Goal: Task Accomplishment & Management: Use online tool/utility

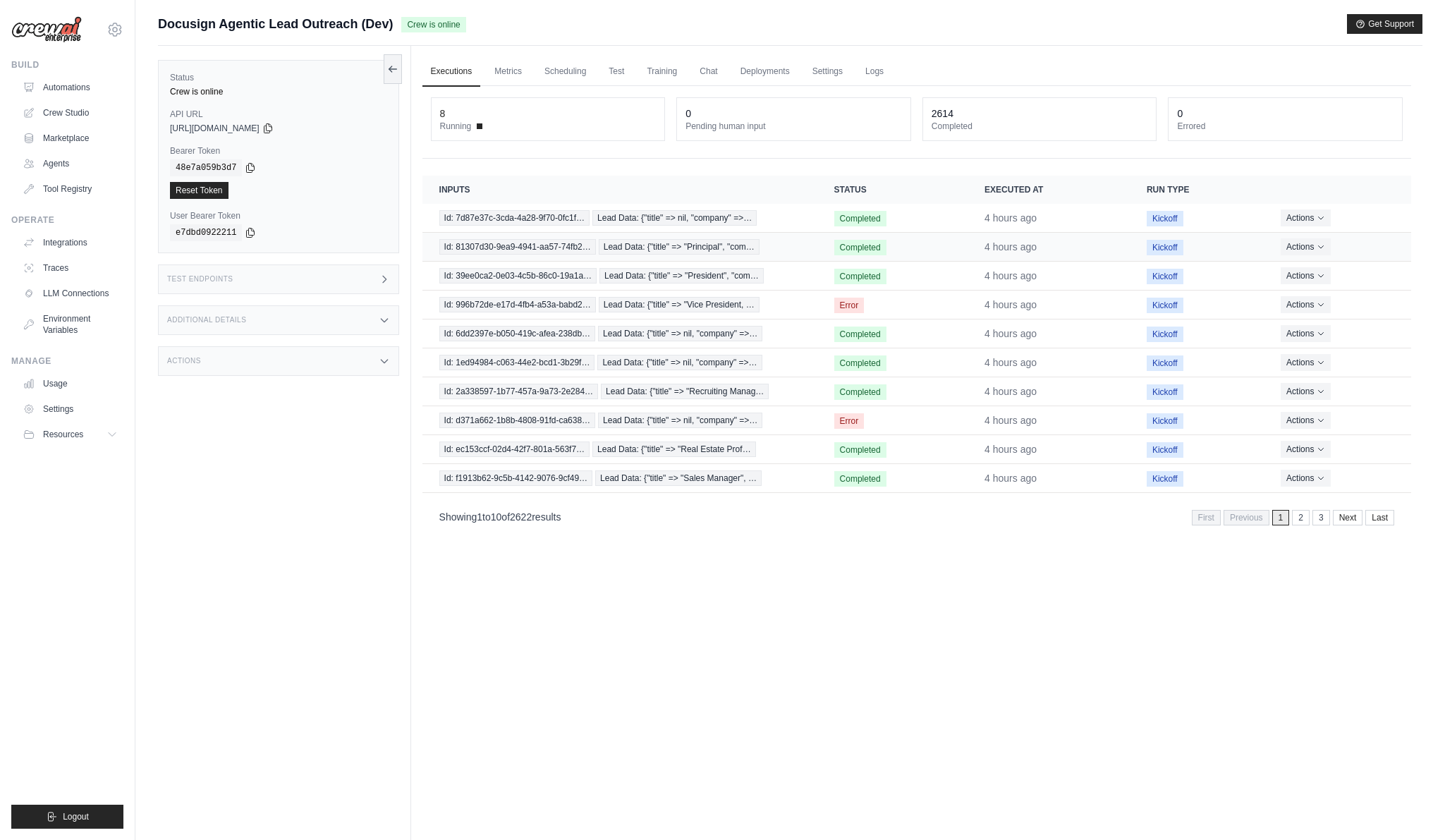
click at [591, 236] on td "Id: 81307d30-9ea9-4941-aa57-74fb2… Lead Data: {"title" => "Principal", "com…" at bounding box center [619, 247] width 395 height 29
click at [588, 231] on td "Id: 7d87e37c-3cda-4a28-9f70-0fc1f… Lead Data: {"title" => nil, "company" =>…" at bounding box center [619, 218] width 395 height 29
click at [579, 224] on span "Id: 7d87e37c-3cda-4a28-9f70-0fc1f…" at bounding box center [514, 218] width 150 height 16
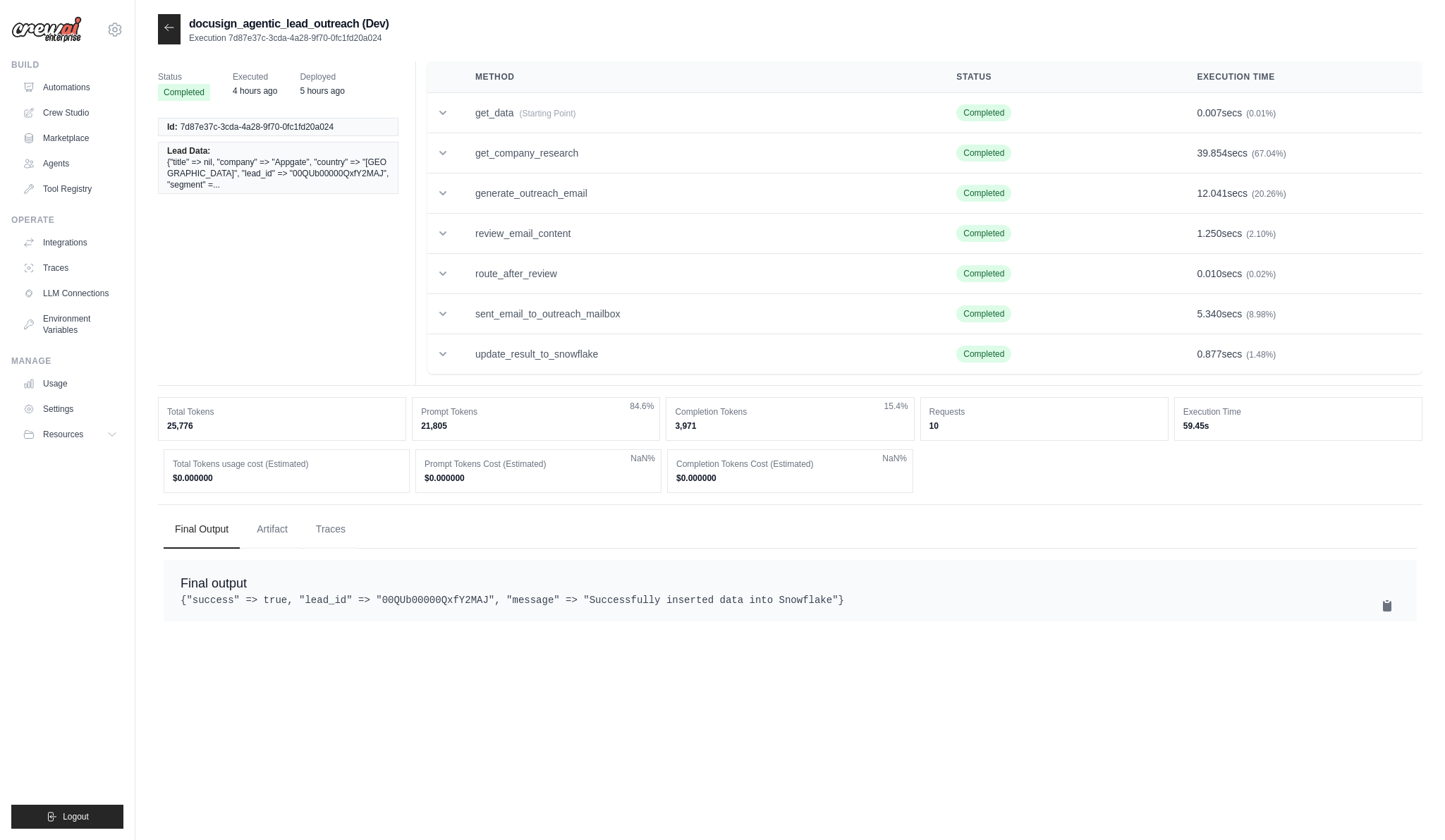
click at [75, 25] on img at bounding box center [46, 30] width 70 height 27
click at [67, 82] on link "Automations" at bounding box center [72, 87] width 107 height 22
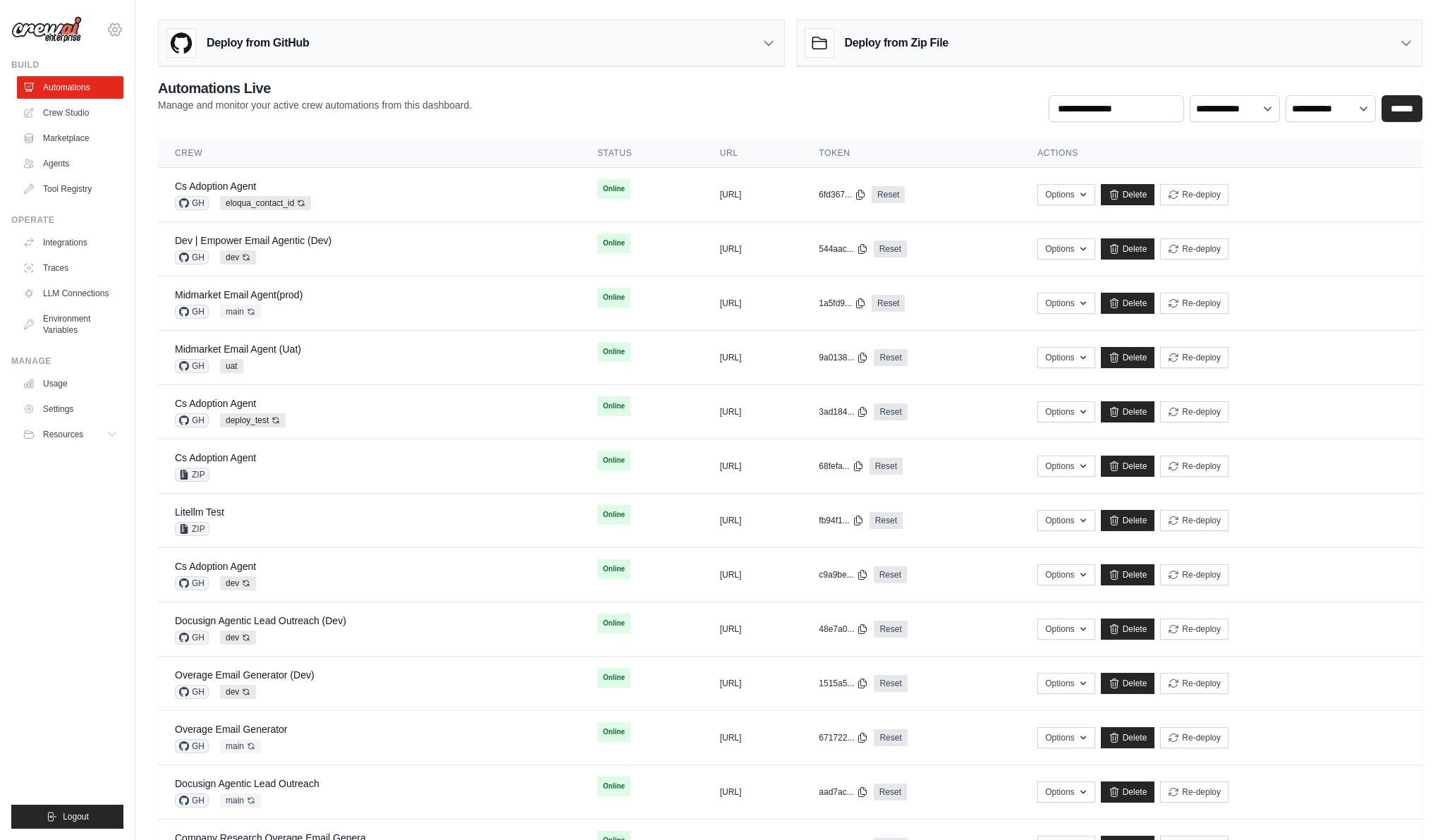
click at [113, 26] on icon at bounding box center [115, 30] width 17 height 17
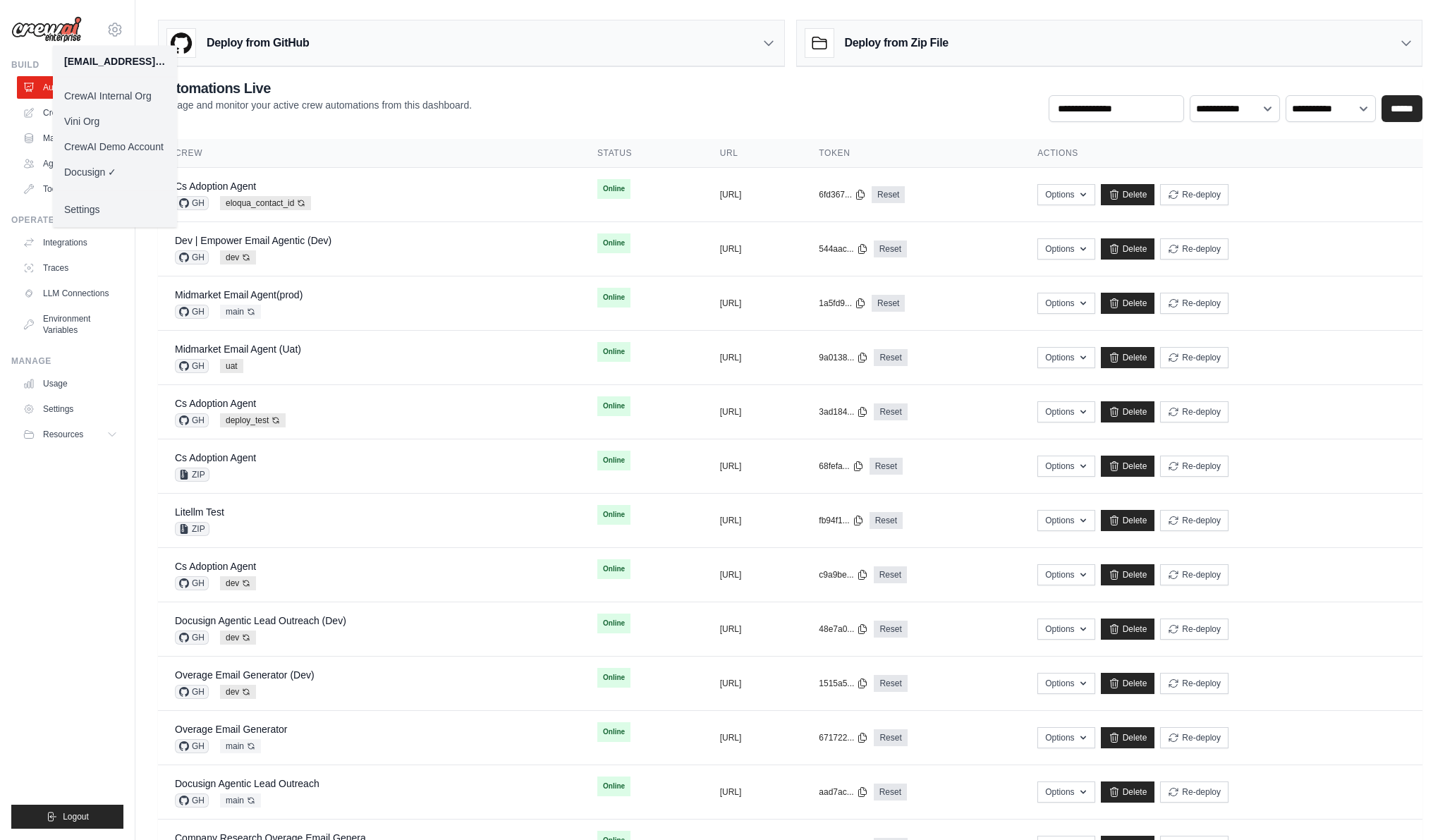
click at [117, 118] on link "Vini Org" at bounding box center [115, 121] width 124 height 25
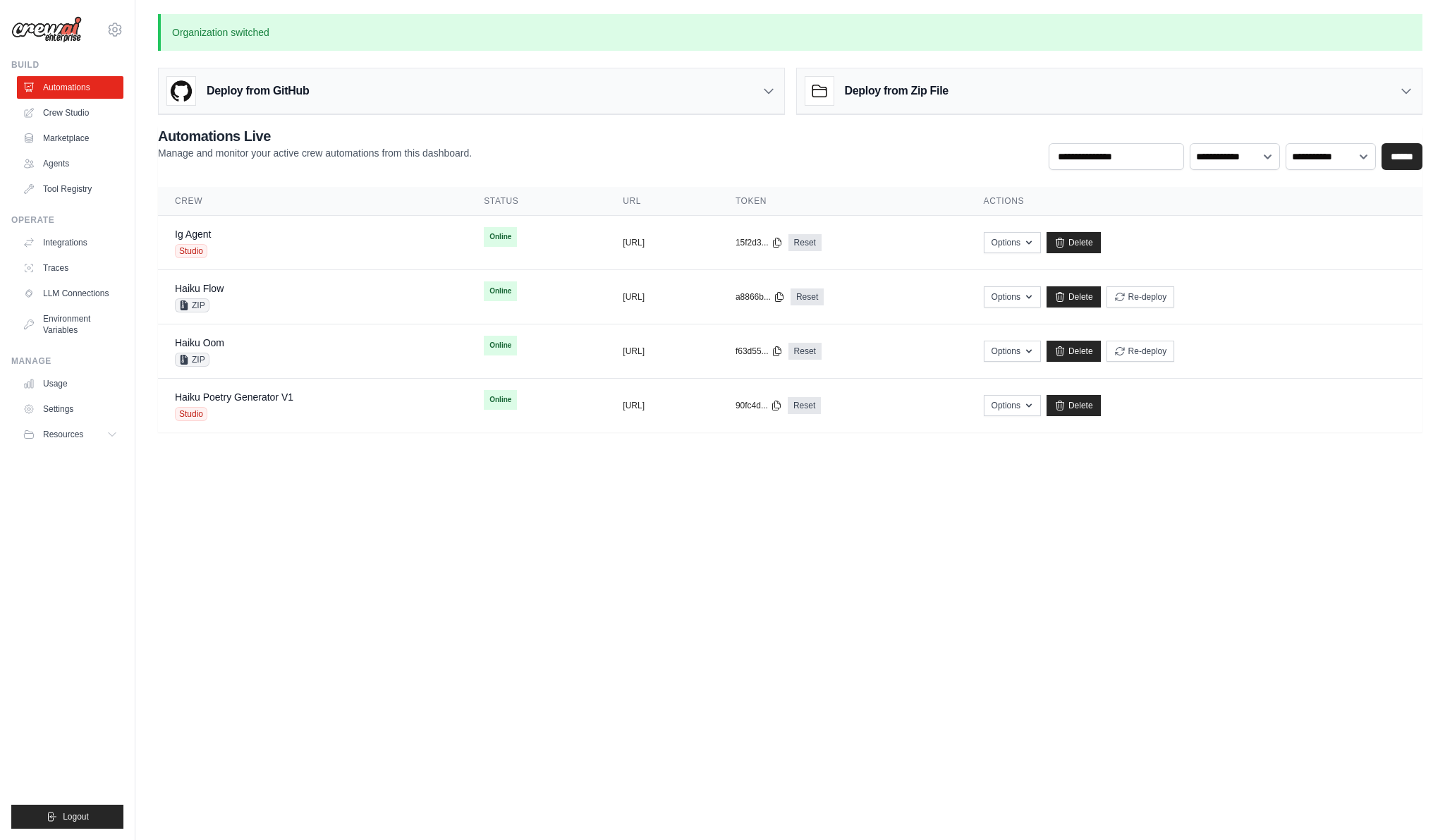
click at [934, 99] on h3 "Deploy from Zip File" at bounding box center [897, 90] width 104 height 17
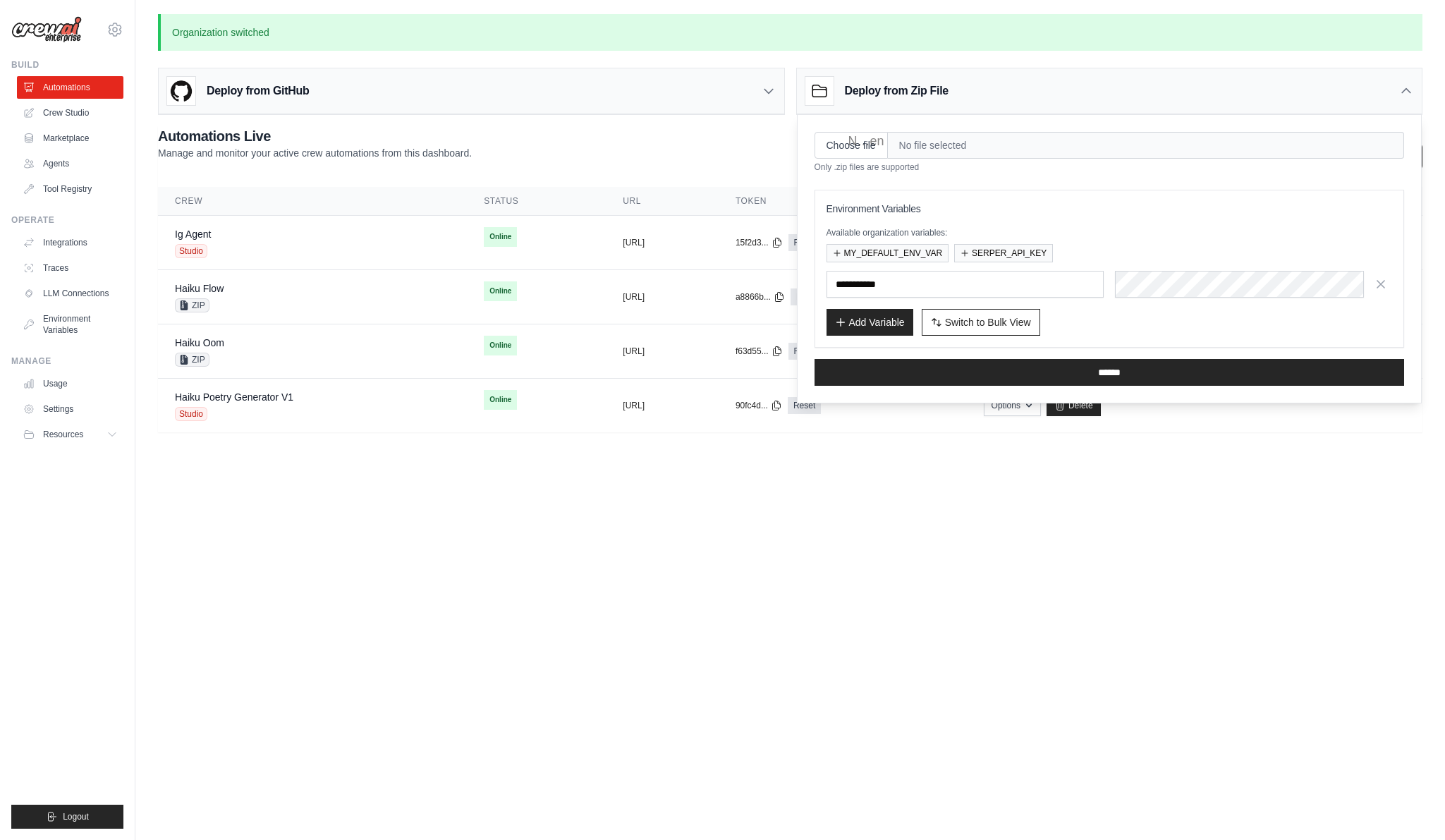
click at [840, 70] on div "Deploy from Zip File" at bounding box center [1110, 91] width 625 height 46
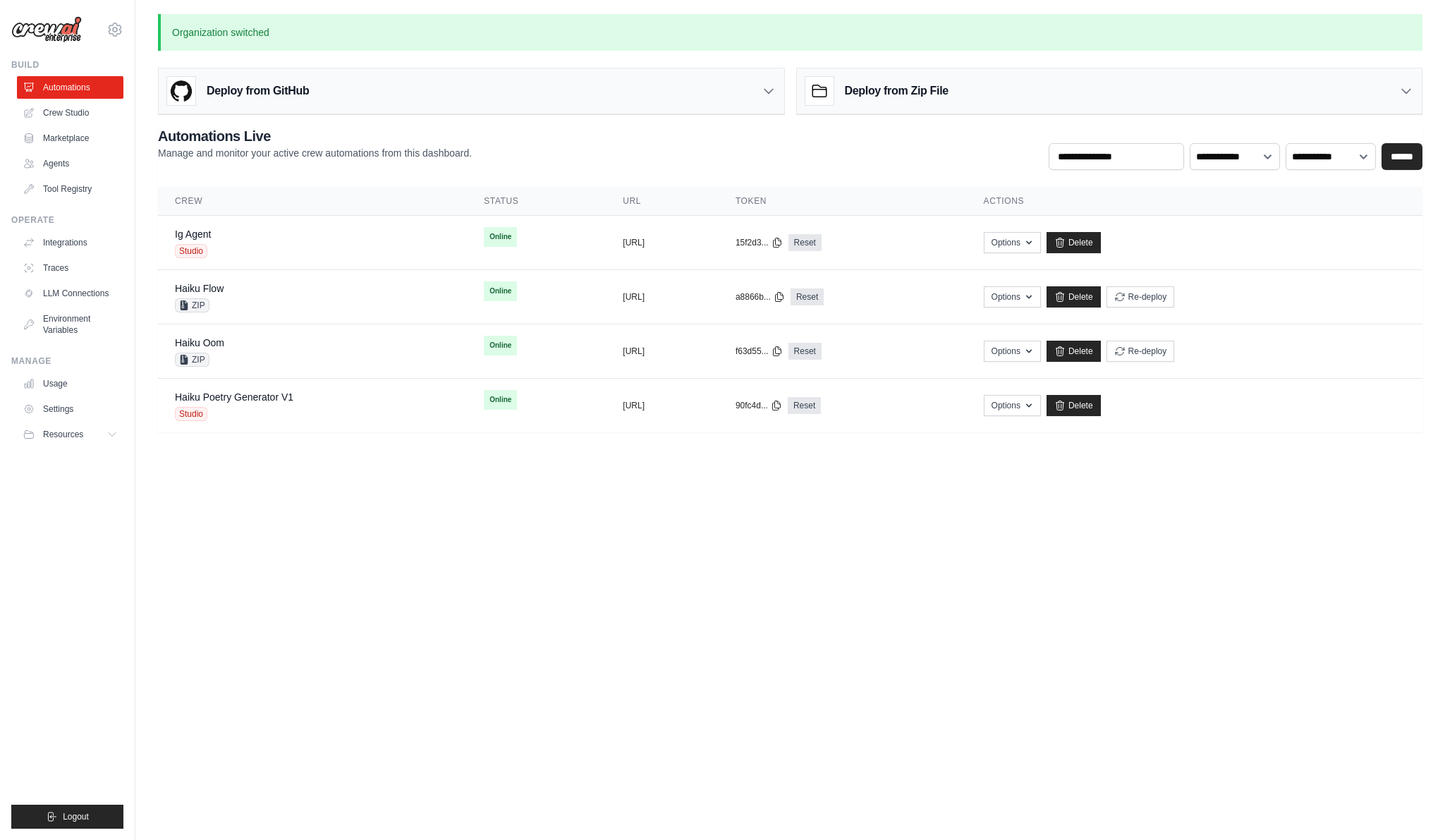
click at [675, 93] on div "Deploy from GitHub" at bounding box center [471, 91] width 625 height 46
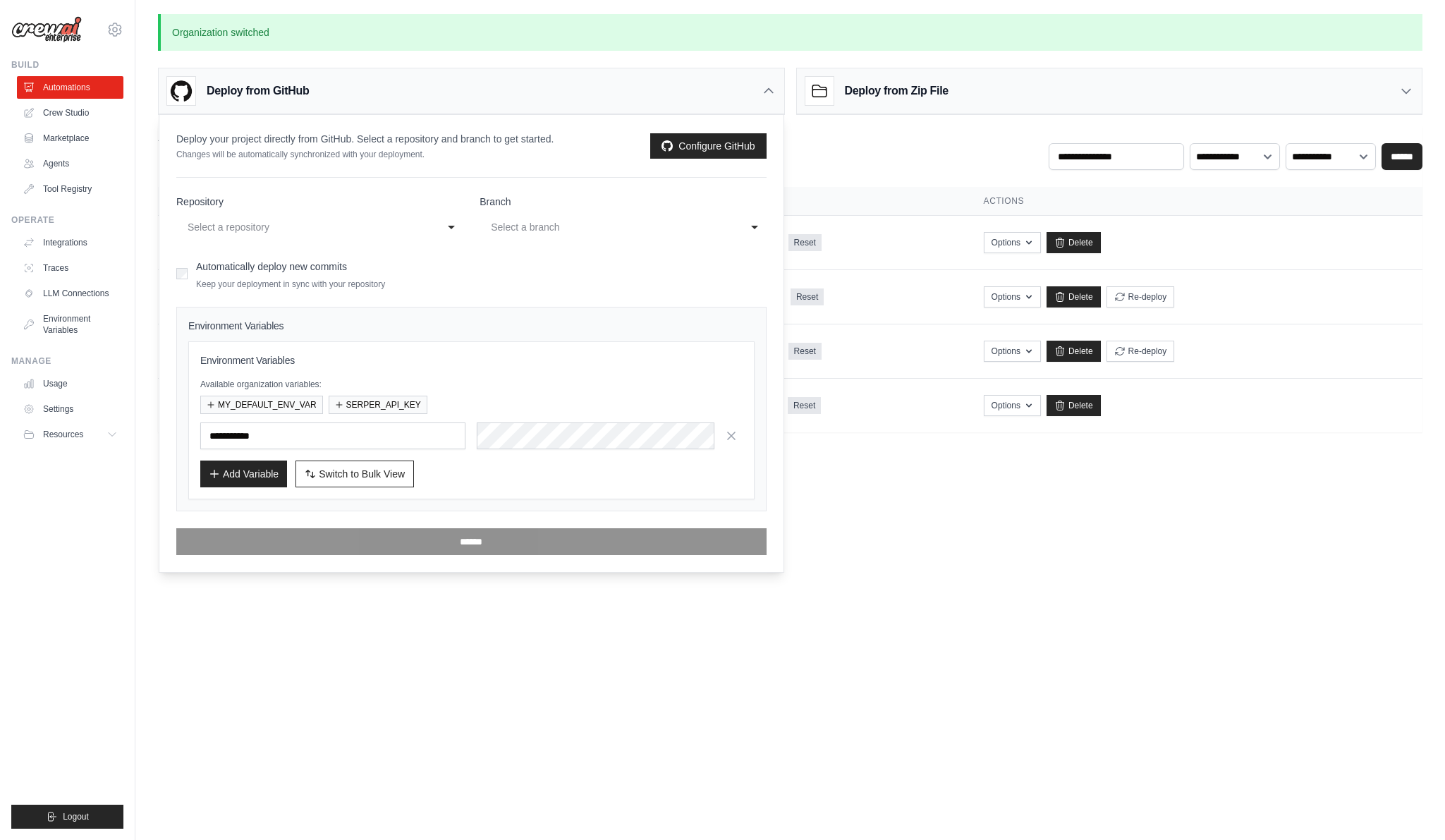
click at [675, 93] on div "Deploy from GitHub" at bounding box center [471, 91] width 625 height 46
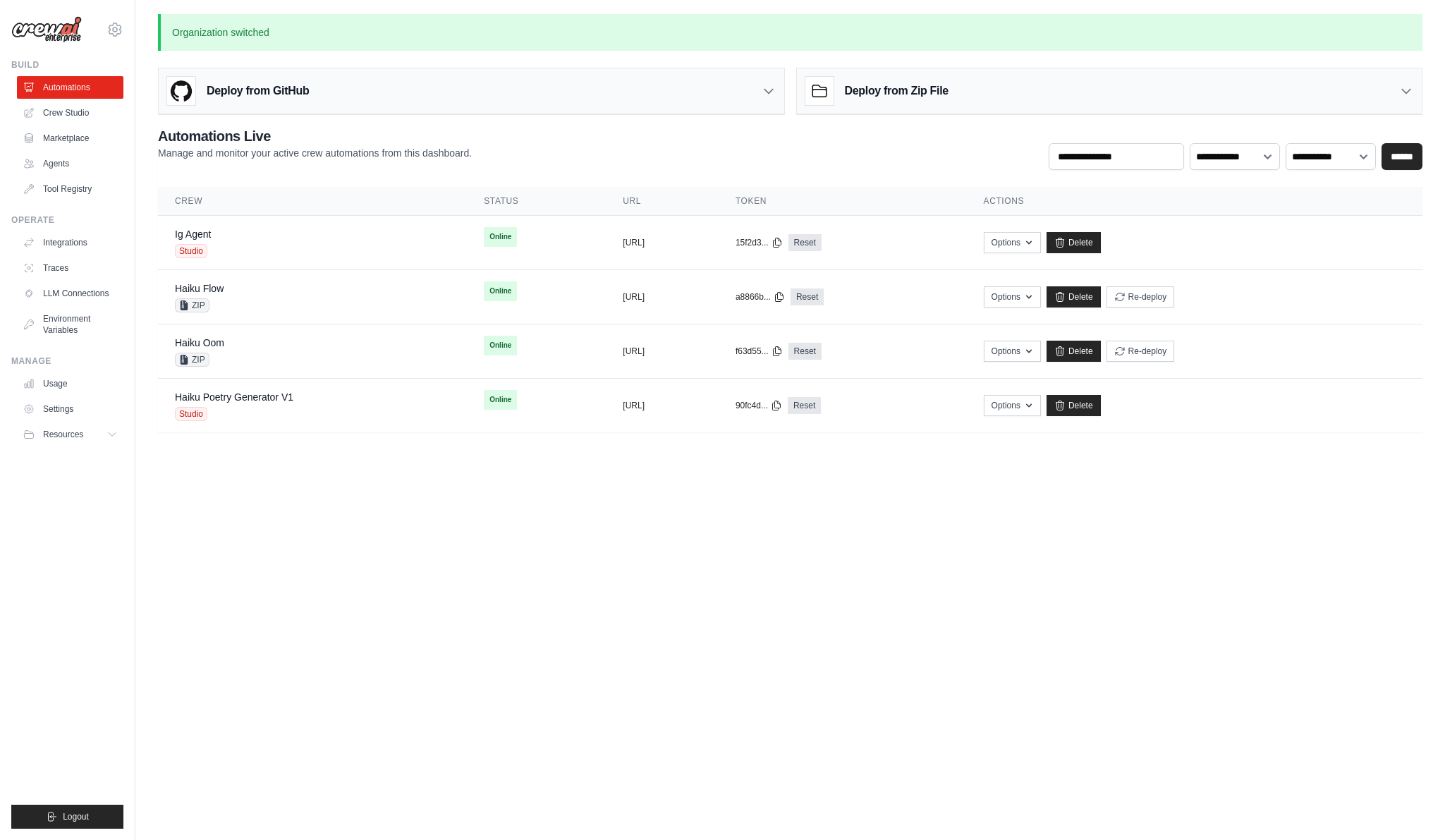
click at [356, 0] on main "**********" at bounding box center [791, 231] width 1310 height 463
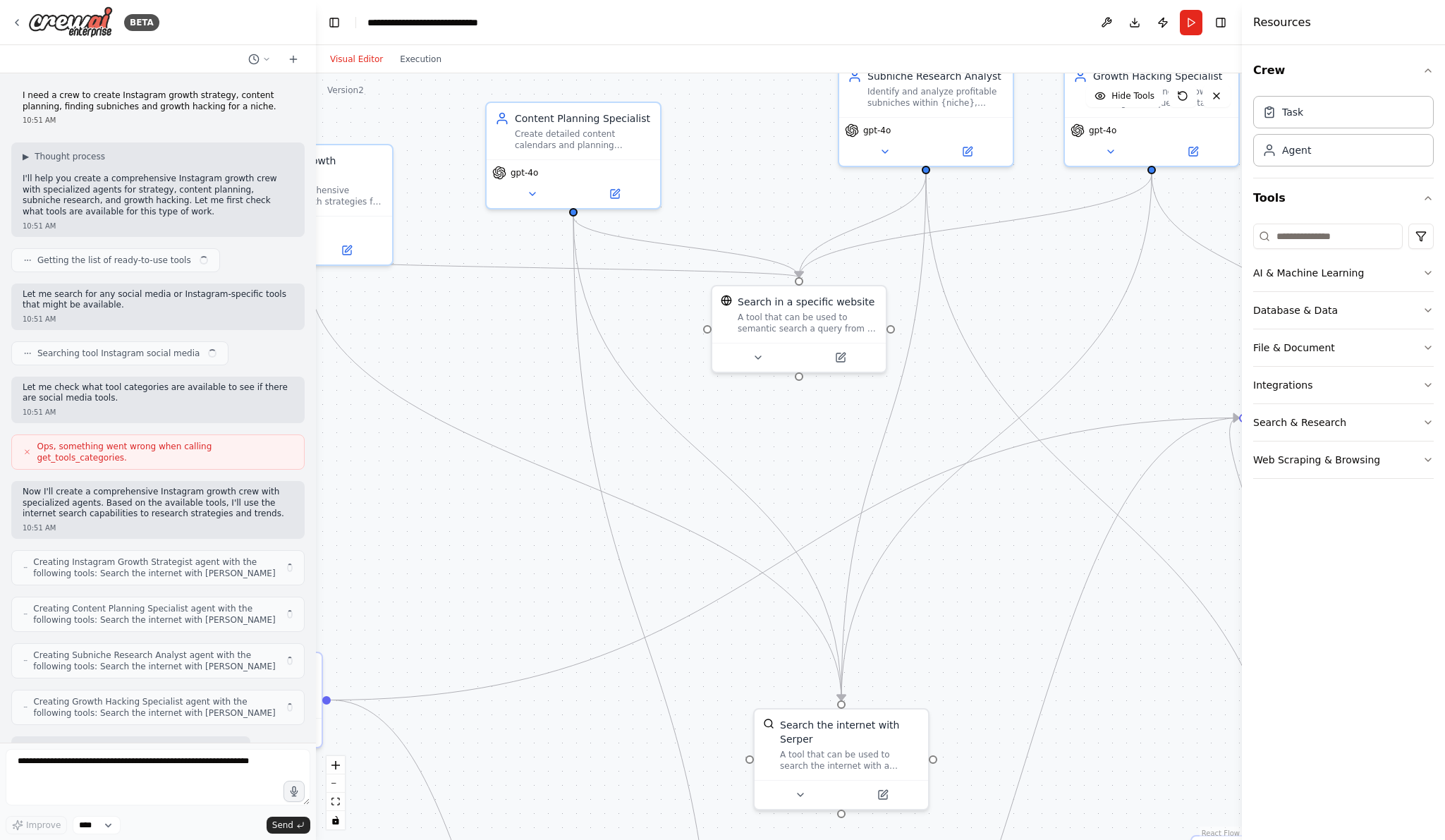
scroll to position [3961, 0]
